Goal: Task Accomplishment & Management: Manage account settings

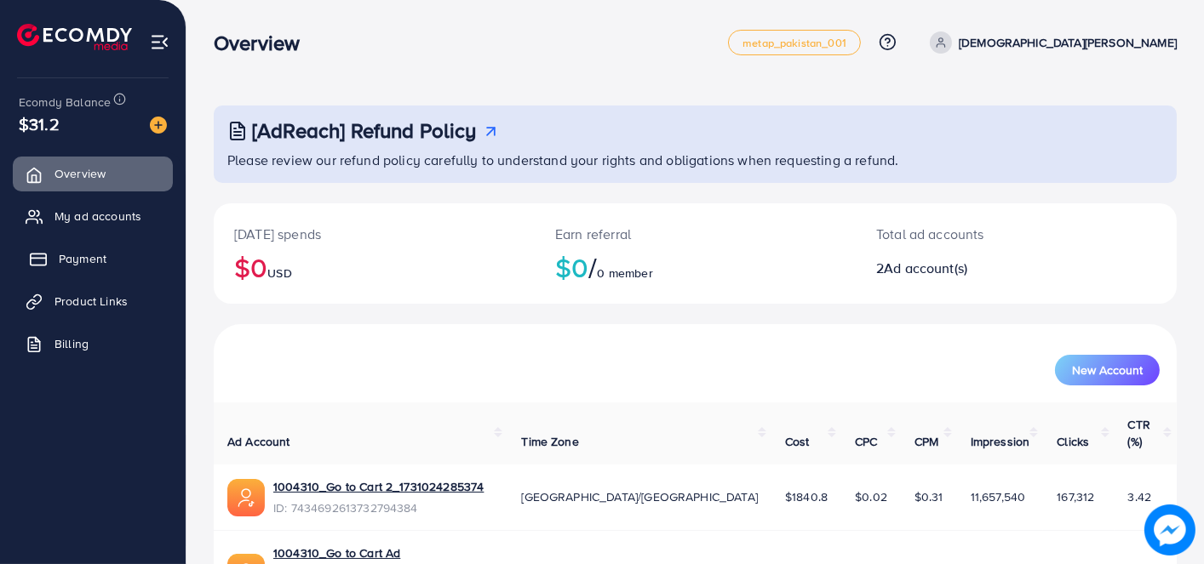
click at [95, 245] on link "Payment" at bounding box center [93, 259] width 160 height 34
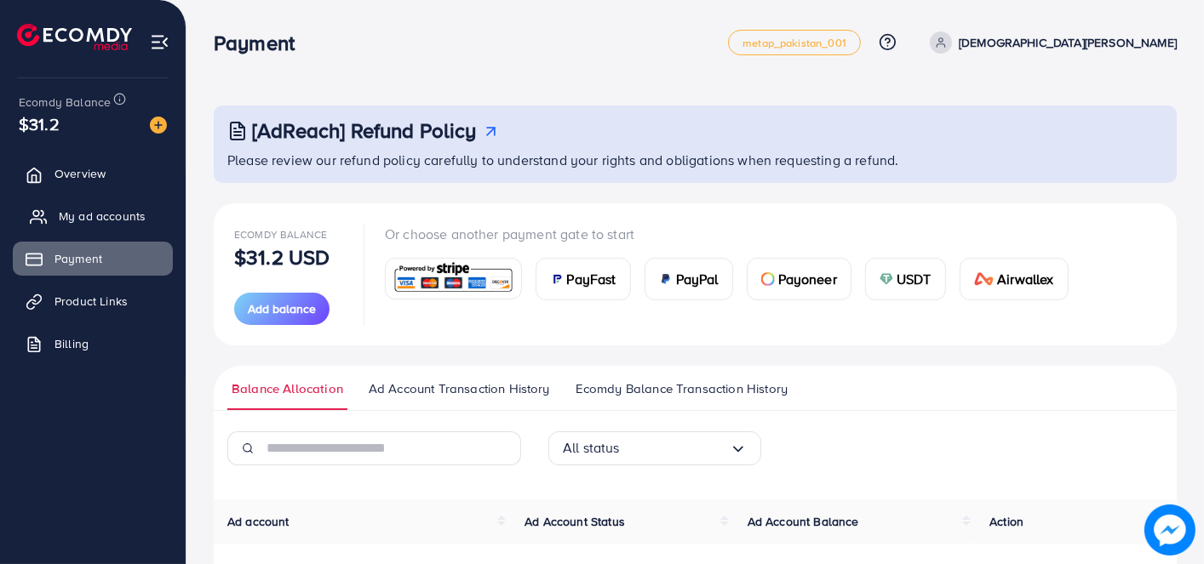
click at [109, 212] on span "My ad accounts" at bounding box center [102, 216] width 87 height 17
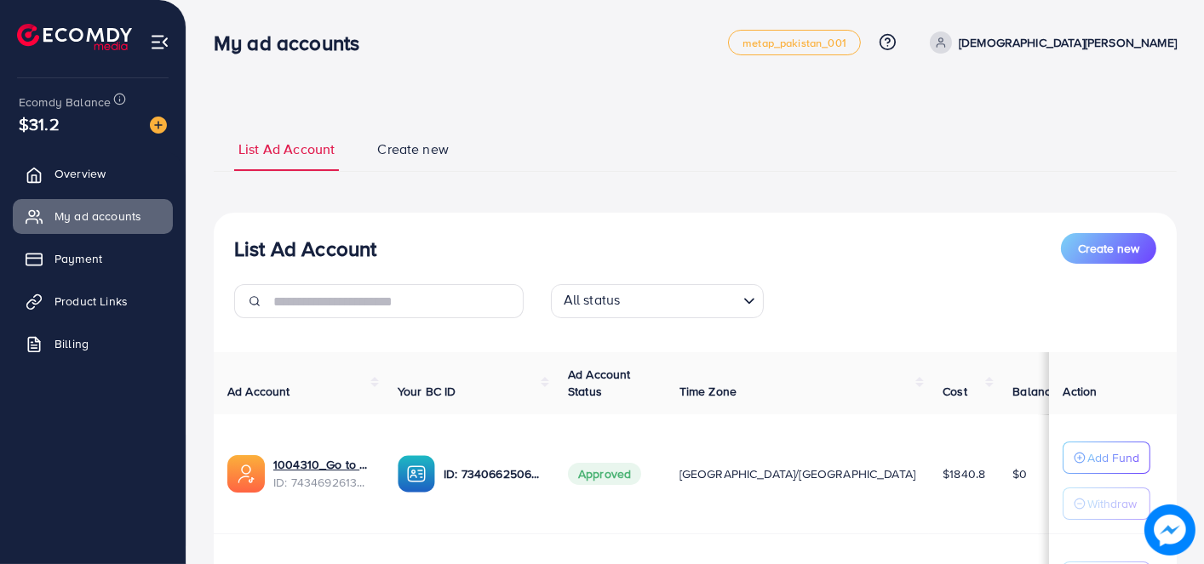
scroll to position [209, 0]
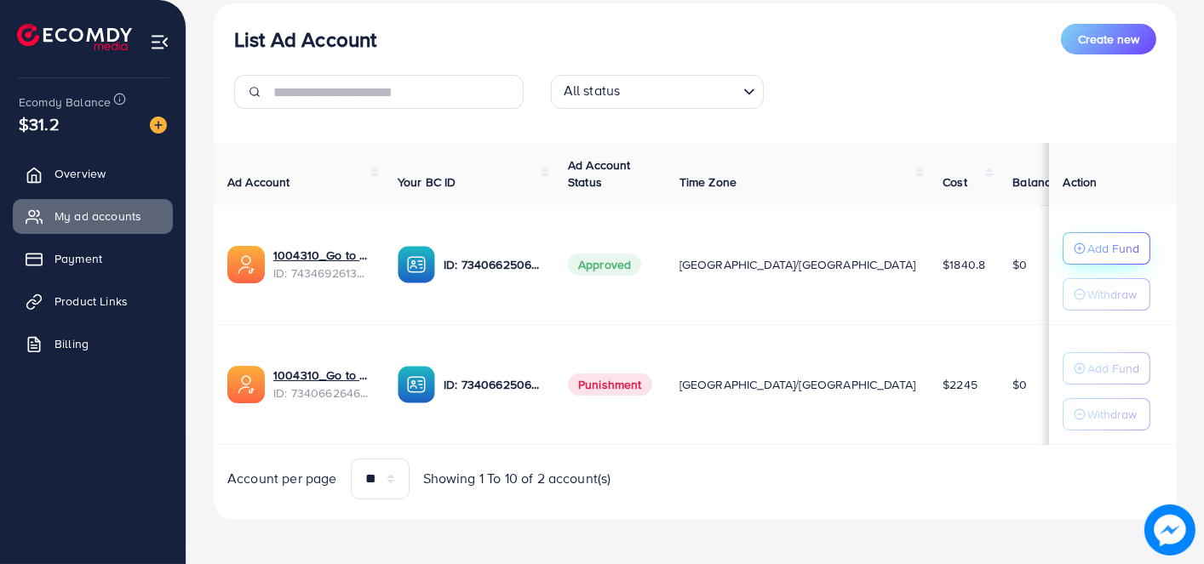
click at [1087, 248] on p "Add Fund" at bounding box center [1113, 248] width 52 height 20
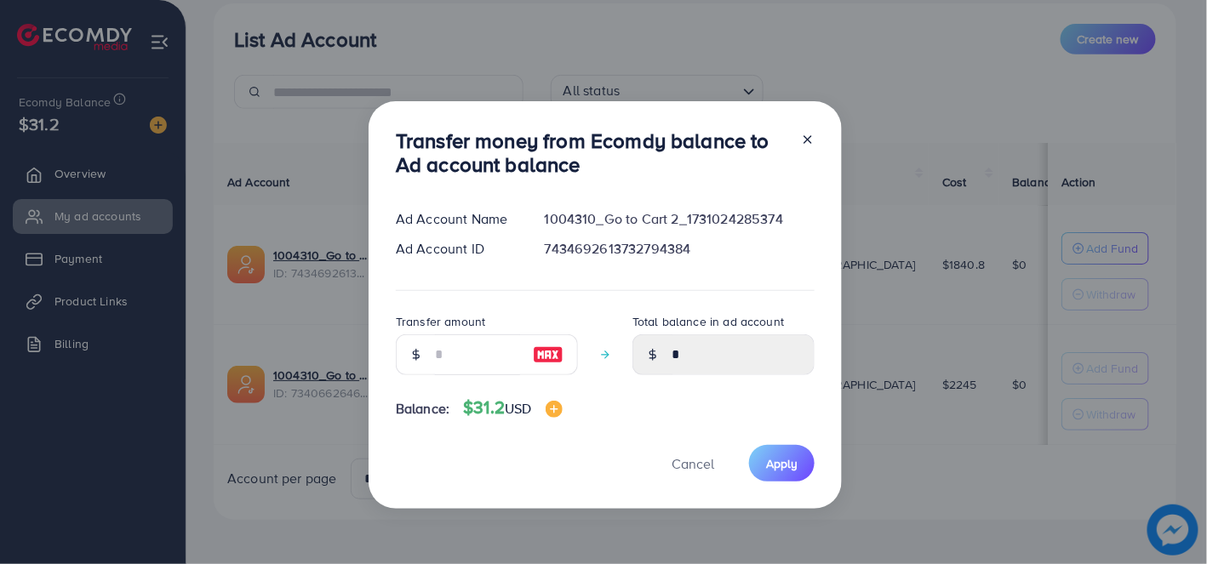
click at [538, 347] on img at bounding box center [548, 355] width 31 height 20
type input "**"
type input "*****"
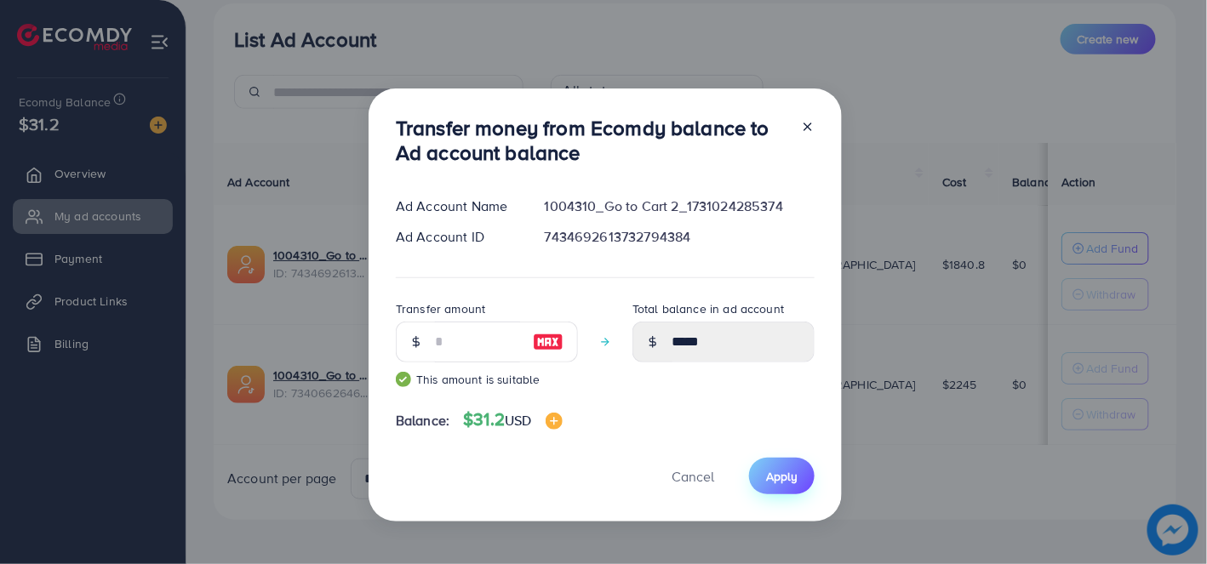
click at [788, 478] on span "Apply" at bounding box center [782, 476] width 32 height 17
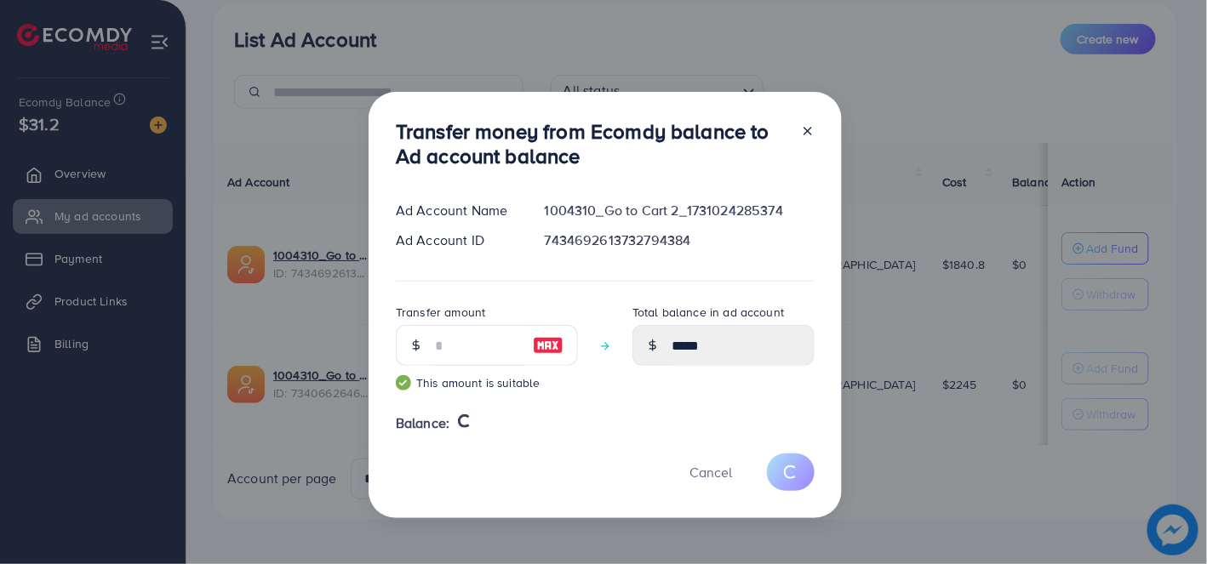
type input "*"
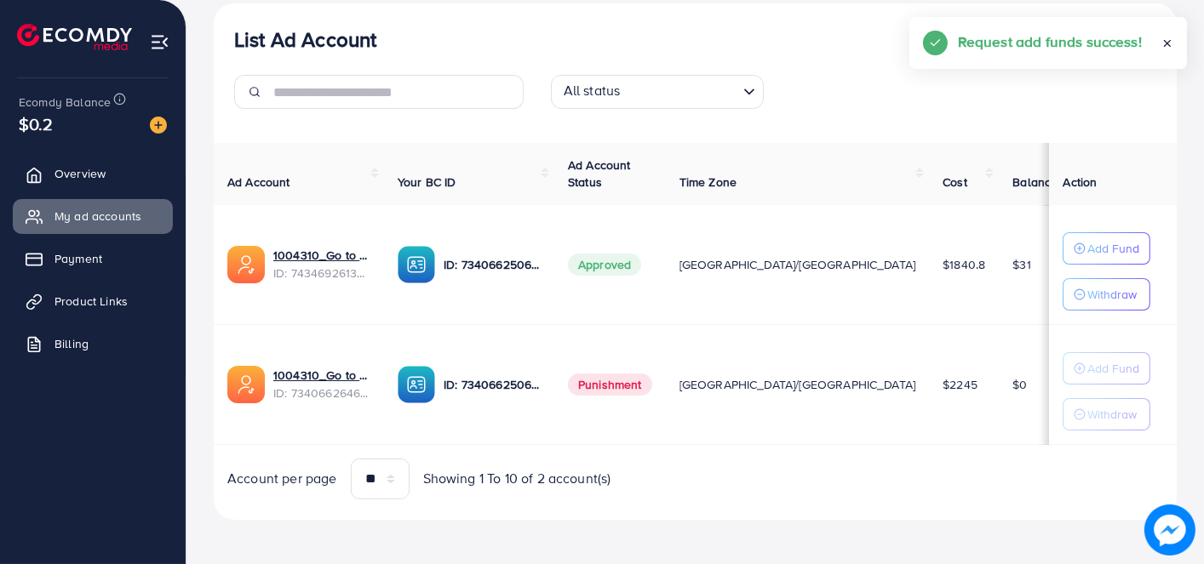
drag, startPoint x: 498, startPoint y: 243, endPoint x: 431, endPoint y: 120, distance: 139.8
click at [431, 120] on div at bounding box center [379, 99] width 317 height 48
